Goal: Task Accomplishment & Management: Manage account settings

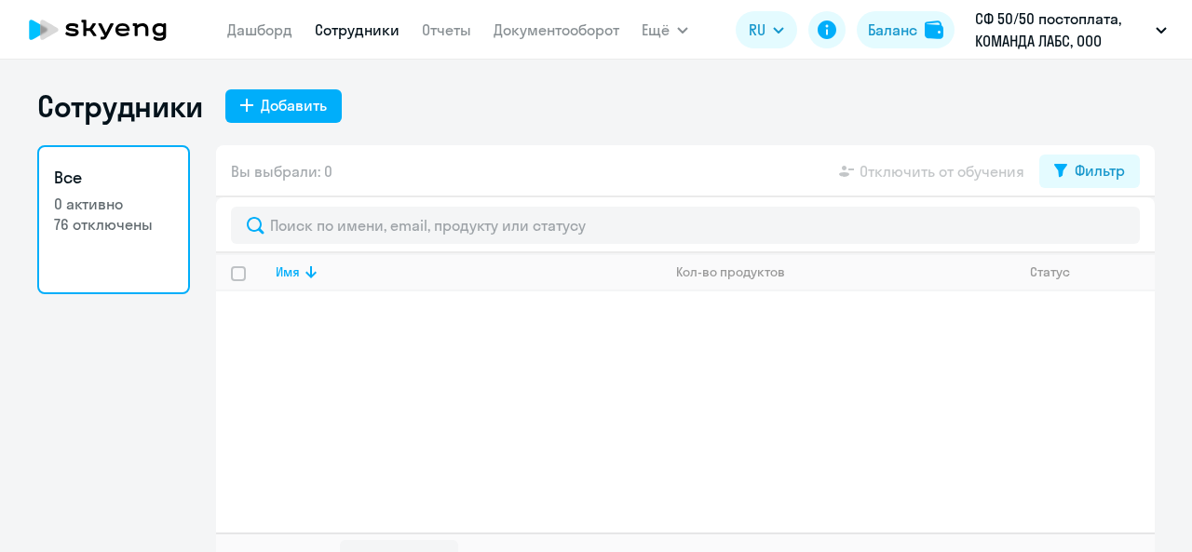
select select "30"
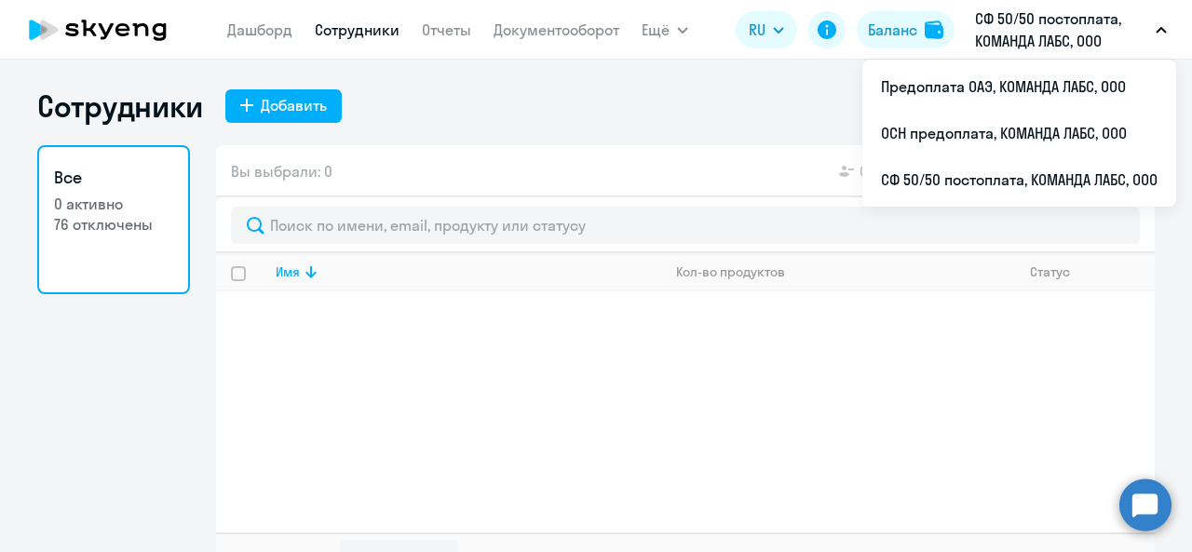
click at [1036, 19] on p "СФ 50/50 постоплата, КОМАНДА ЛАБС, ООО" at bounding box center [1061, 29] width 173 height 45
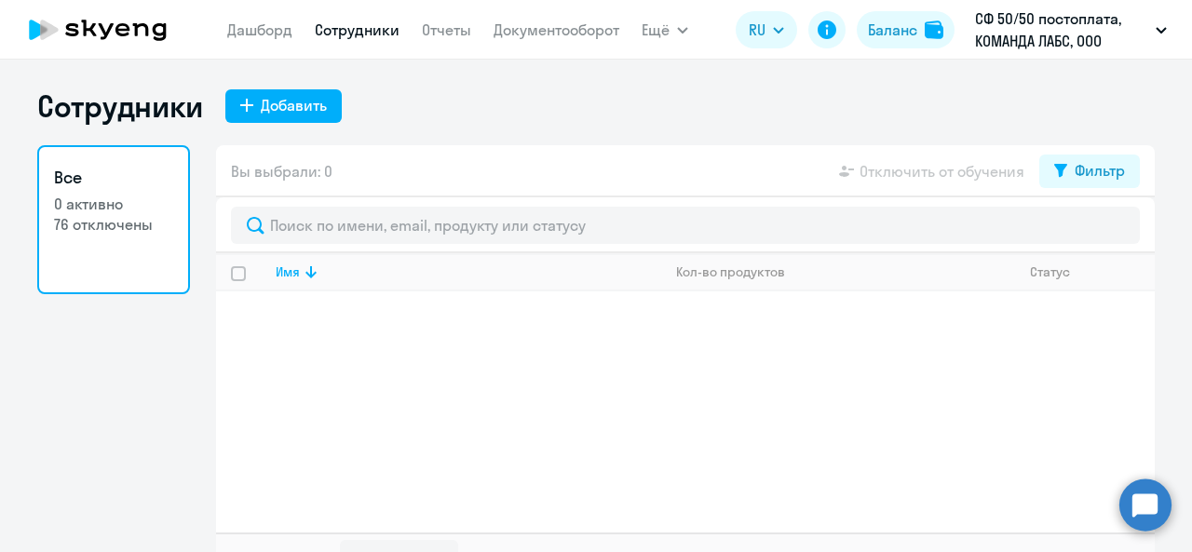
click at [1036, 19] on p "СФ 50/50 постоплата, КОМАНДА ЛАБС, ООО" at bounding box center [1061, 29] width 173 height 45
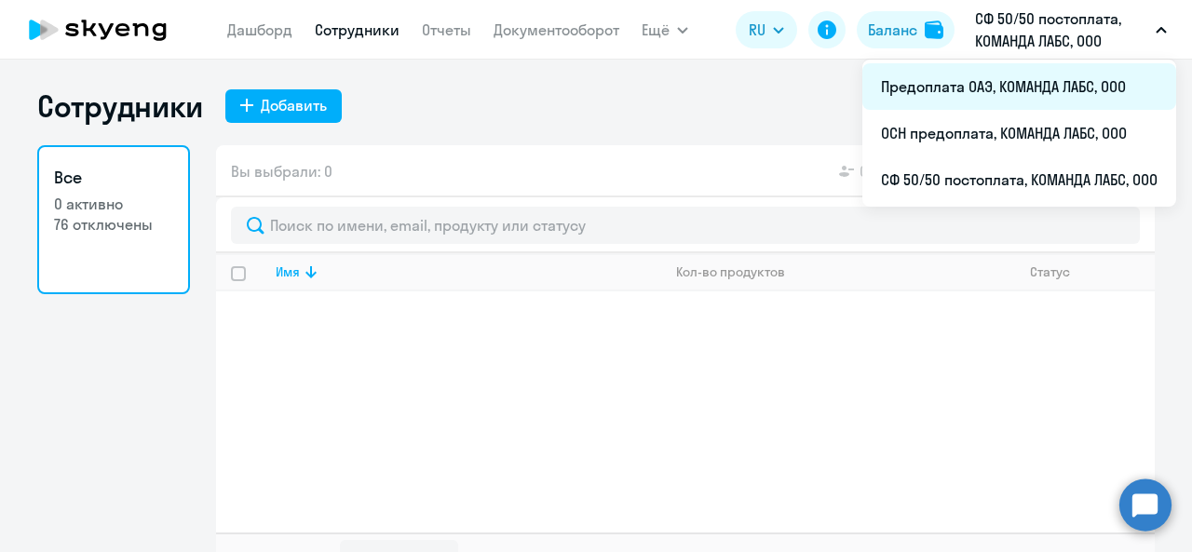
click at [975, 79] on li "Предоплата ОАЭ, КОМАНДА ЛАБС, ООО" at bounding box center [1019, 86] width 314 height 47
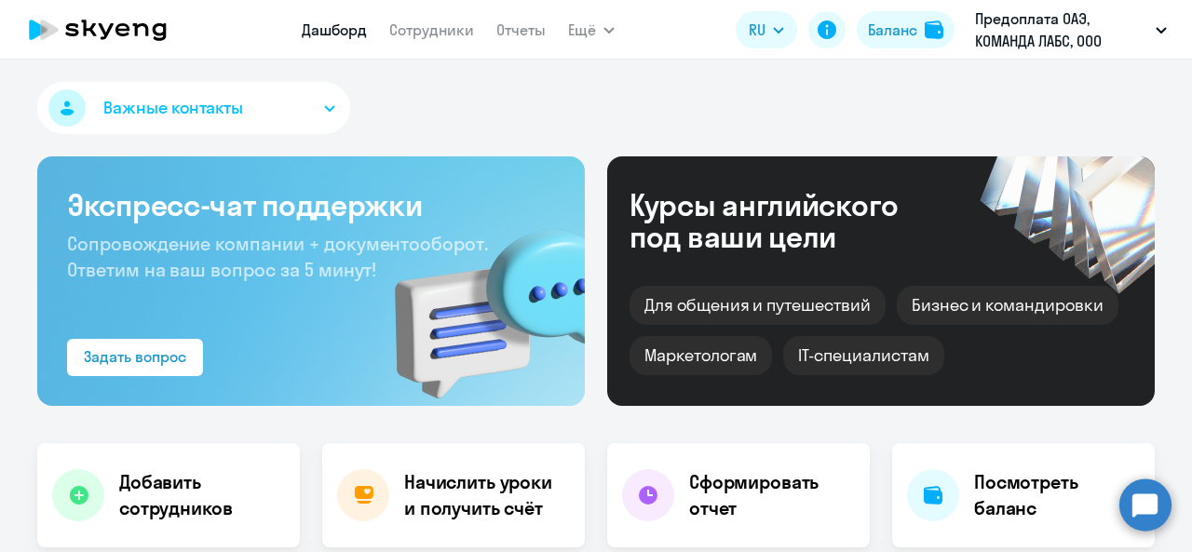
select select "30"
click at [408, 25] on link "Сотрудники" at bounding box center [431, 29] width 85 height 19
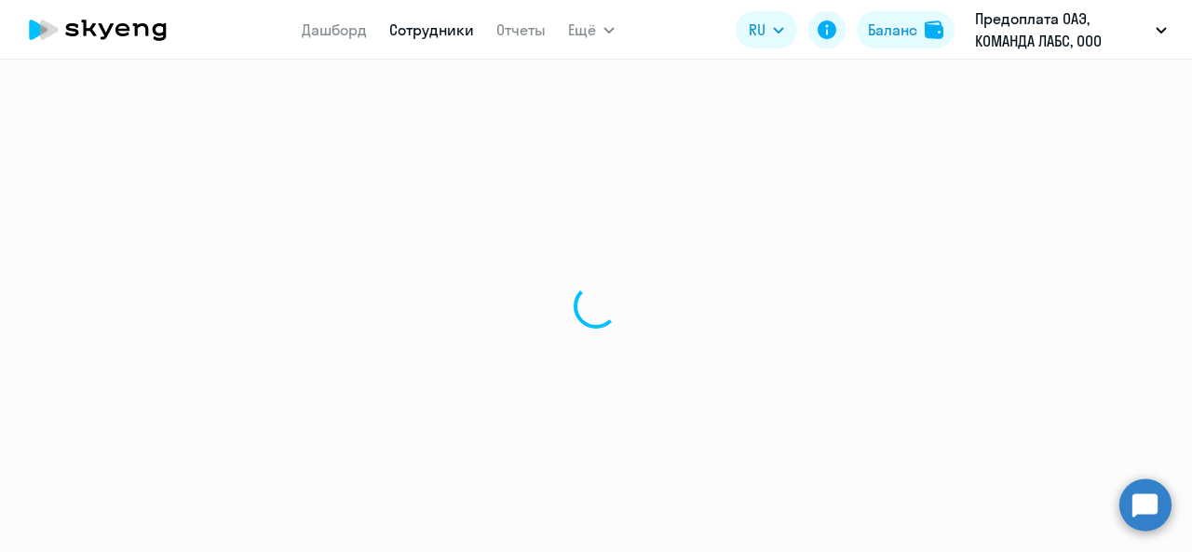
select select "30"
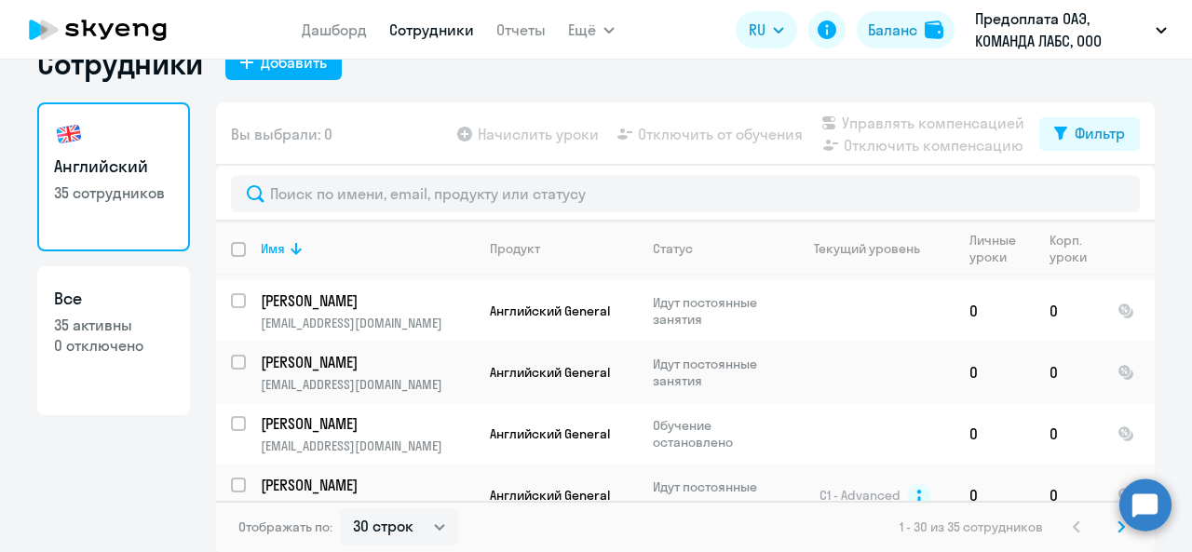
scroll to position [1084, 0]
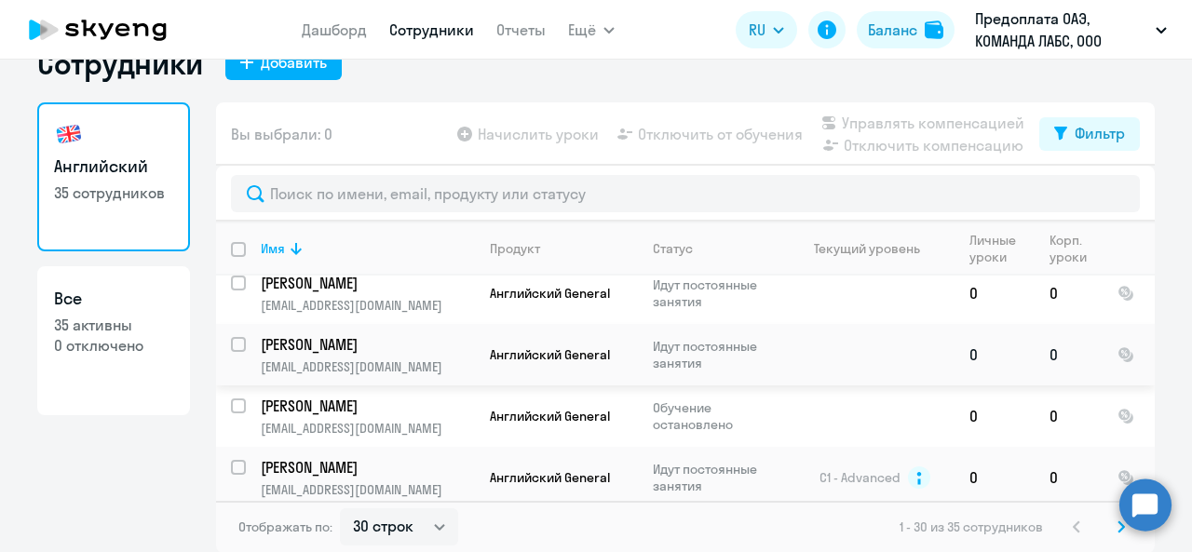
click at [237, 337] on input "select row 40734591" at bounding box center [249, 355] width 37 height 37
checkbox input "true"
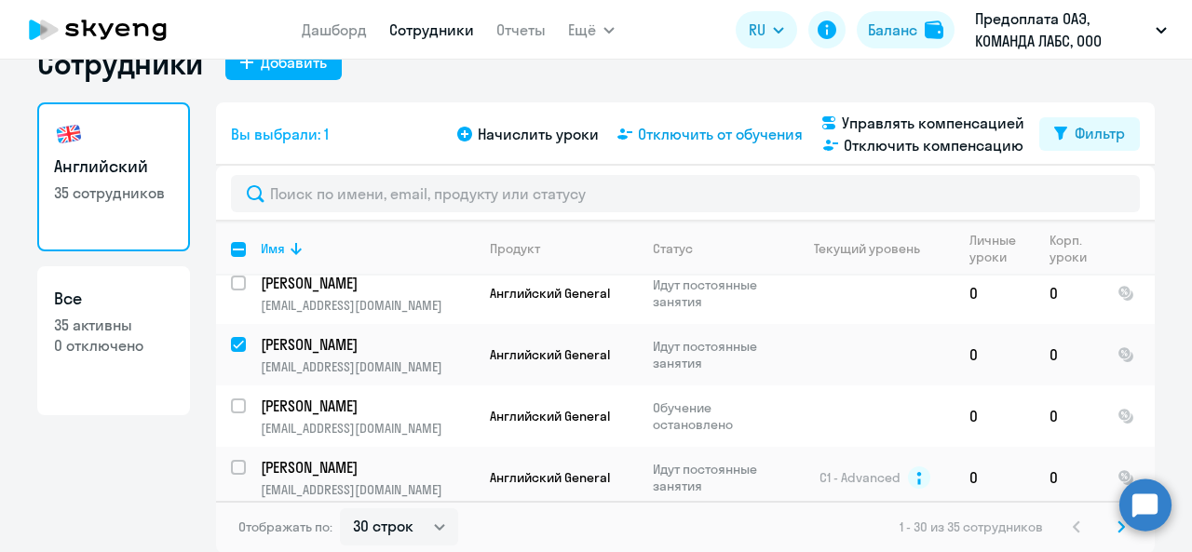
click at [661, 131] on span "Отключить от обучения" at bounding box center [720, 134] width 165 height 22
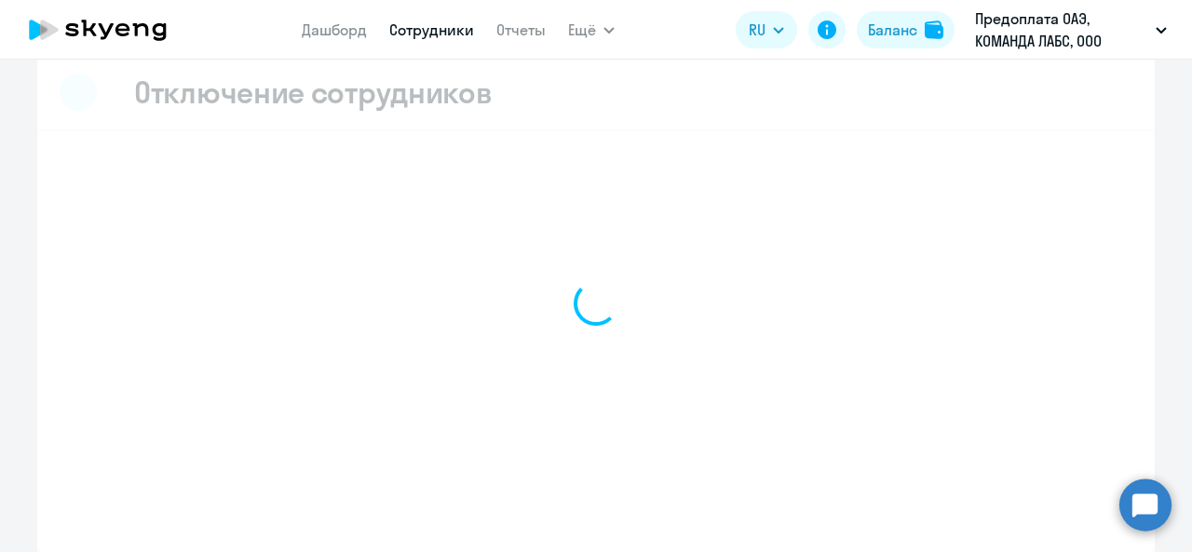
scroll to position [19, 0]
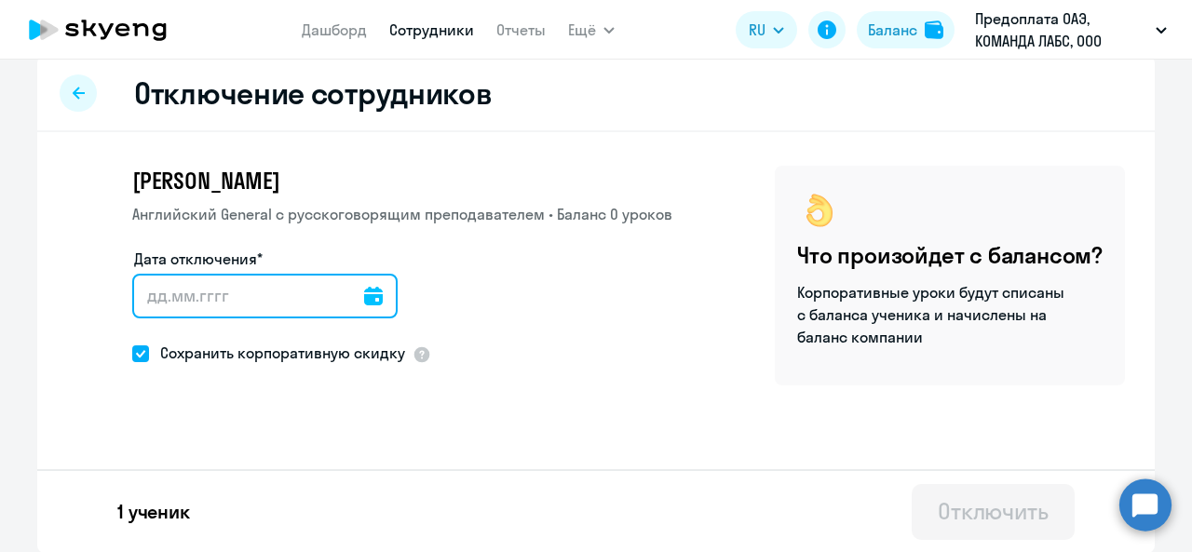
click at [242, 304] on input "Дата отключения*" at bounding box center [264, 296] width 265 height 45
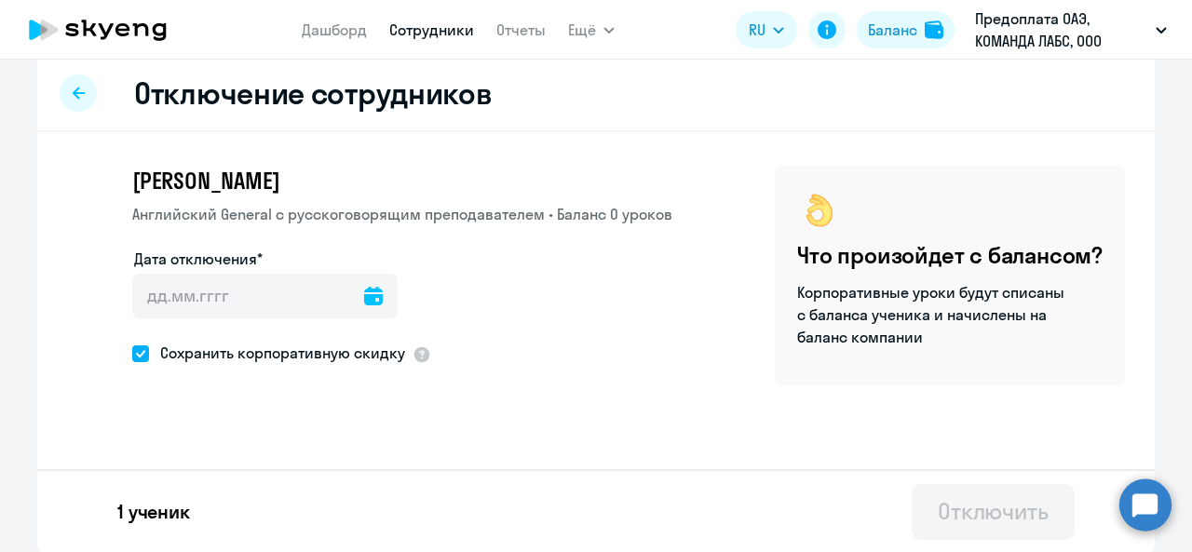
click at [364, 281] on div at bounding box center [373, 296] width 19 height 45
click at [364, 301] on icon at bounding box center [373, 296] width 19 height 19
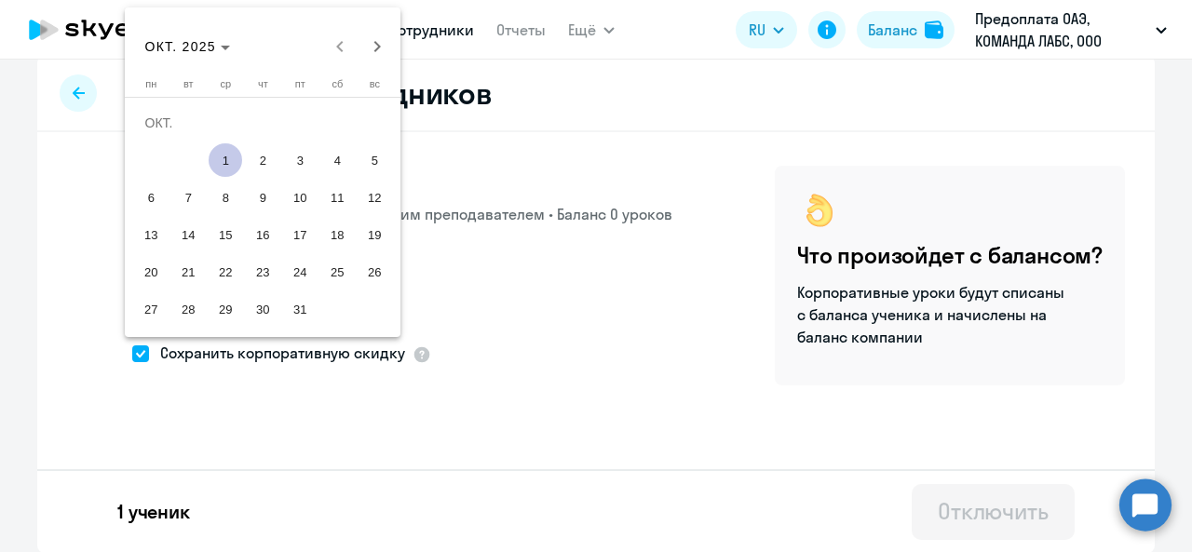
click at [229, 167] on span "1" at bounding box center [226, 160] width 34 height 34
type input "[DATE]"
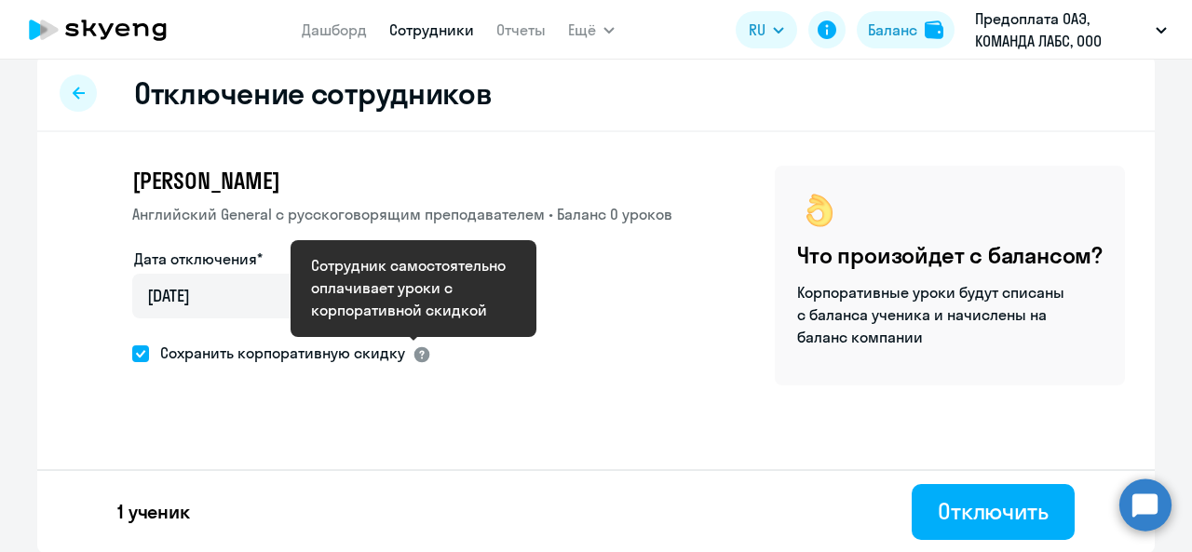
click at [412, 351] on div at bounding box center [421, 354] width 19 height 19
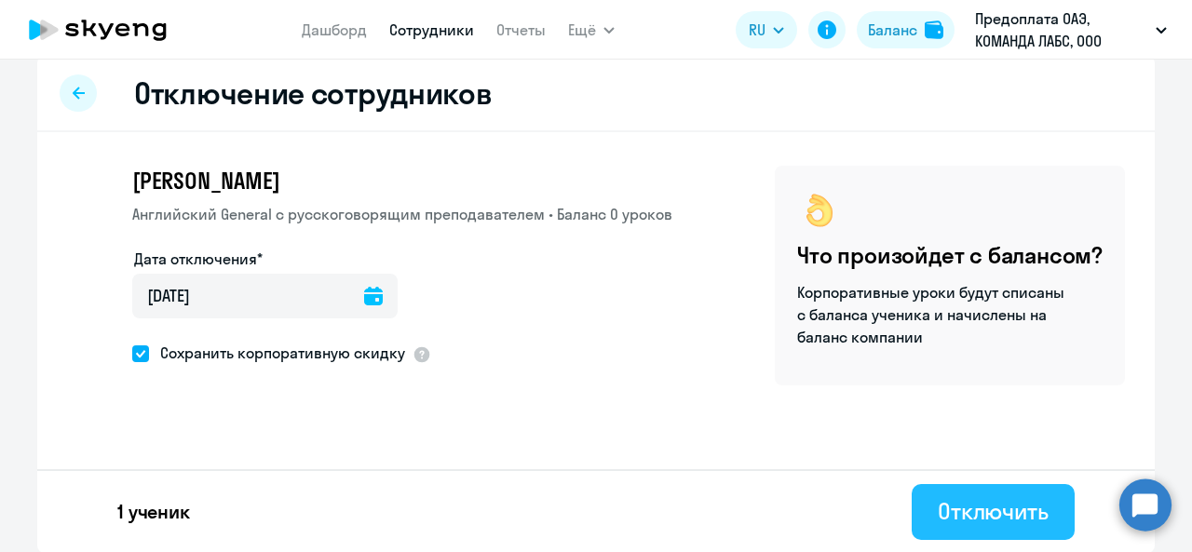
click at [963, 511] on div "Отключить" at bounding box center [992, 511] width 111 height 30
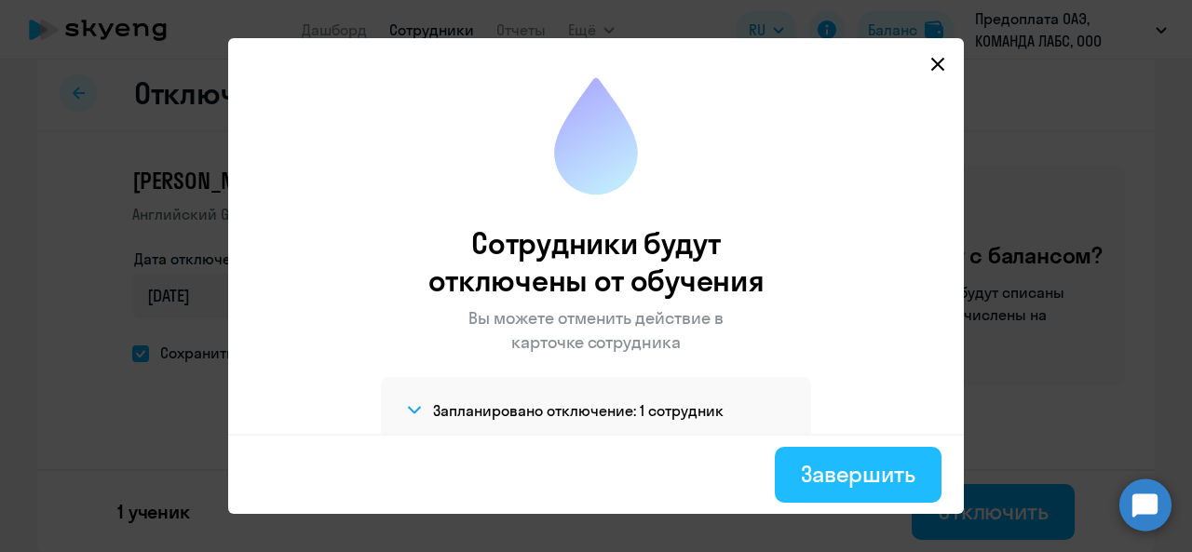
click at [840, 463] on div "Завершить" at bounding box center [858, 474] width 115 height 30
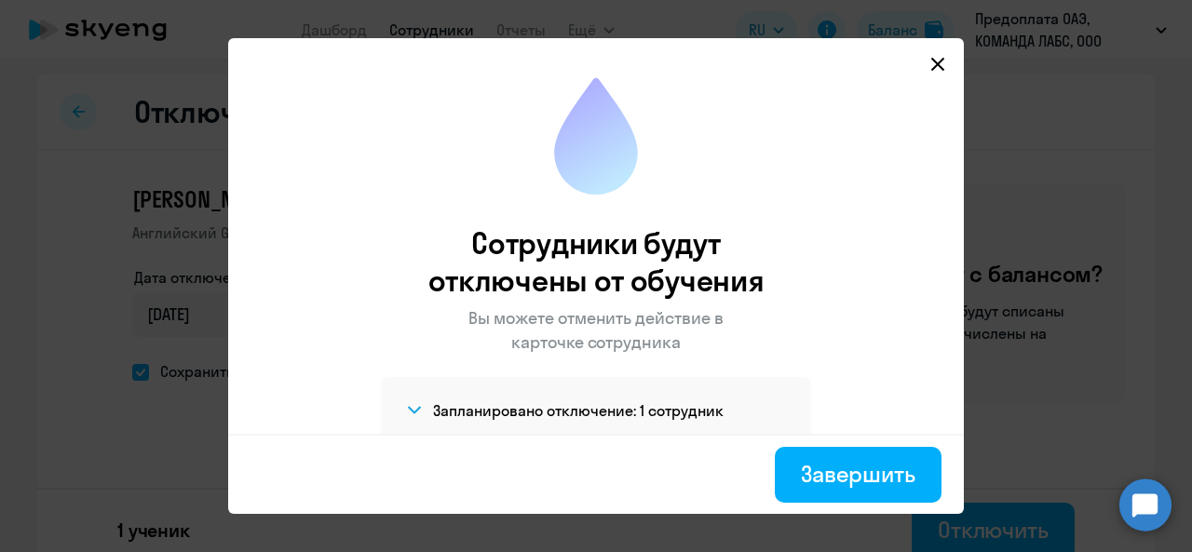
select select "30"
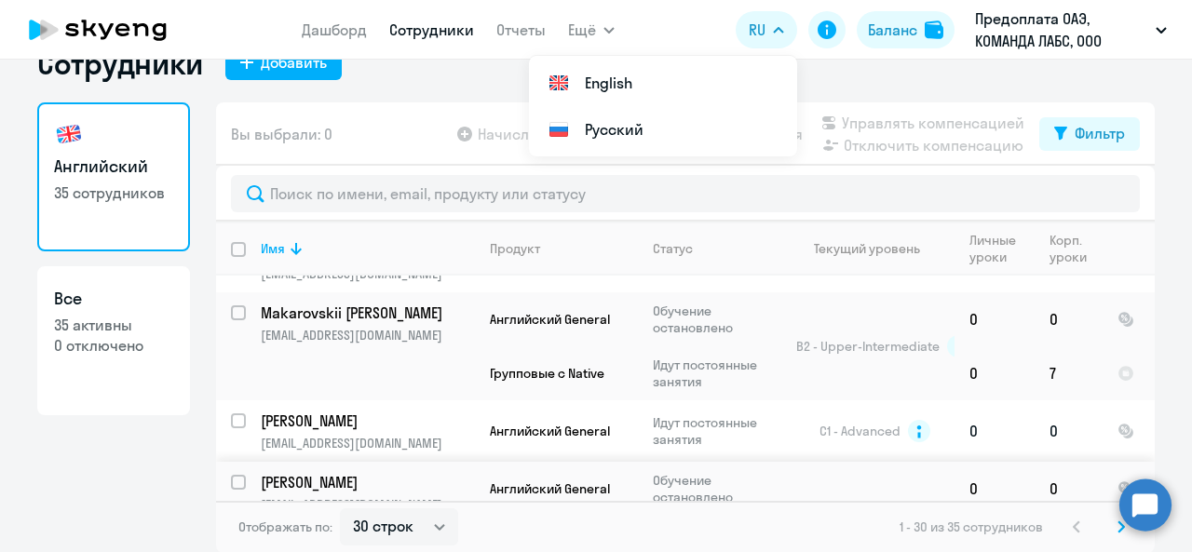
scroll to position [1916, 0]
